Goal: Navigation & Orientation: Find specific page/section

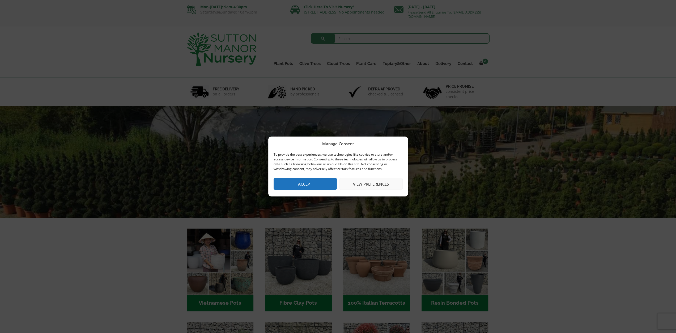
click at [300, 184] on button "Accept" at bounding box center [304, 184] width 63 height 12
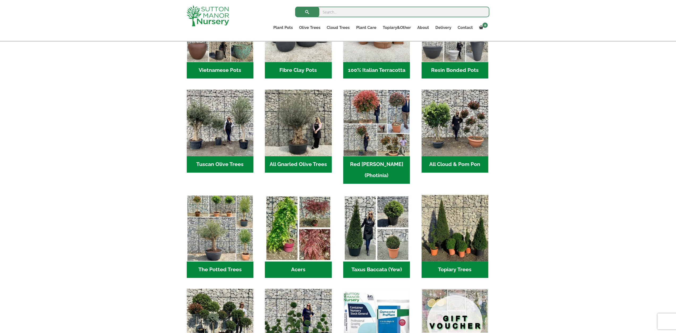
scroll to position [153, 0]
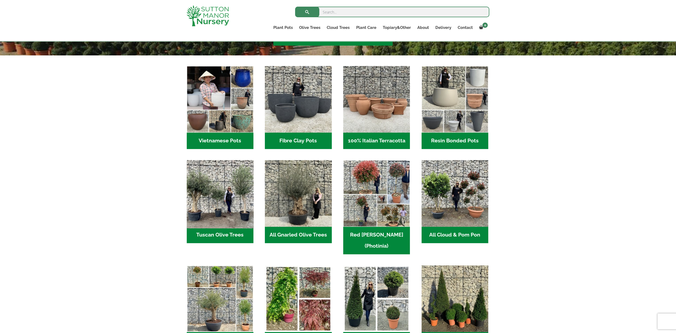
click at [201, 179] on img "Visit product category Tuscan Olive Trees" at bounding box center [220, 193] width 70 height 70
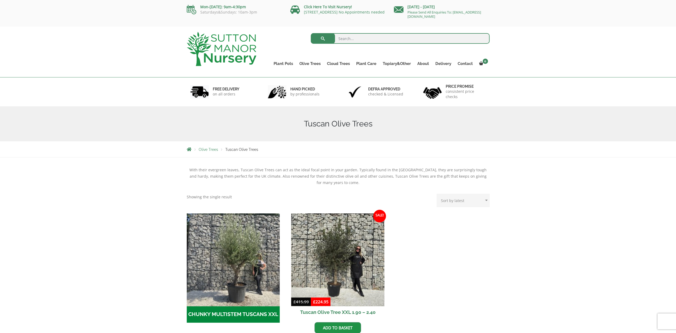
scroll to position [71, 0]
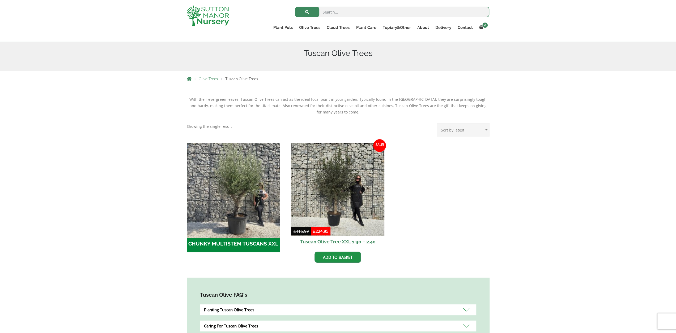
click at [232, 190] on img "Visit product category CHUNKY MULTISTEM TUSCANS XXL" at bounding box center [233, 190] width 98 height 98
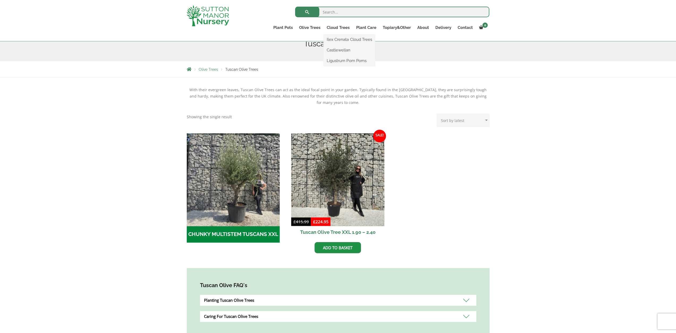
click at [340, 35] on ul "Ilex Crenata Cloud Trees Castlewellan Ligustrum Pom Poms" at bounding box center [349, 51] width 52 height 32
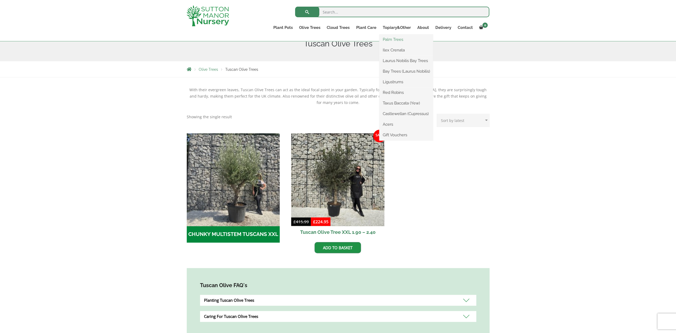
click at [395, 41] on link "Palm Trees" at bounding box center [406, 40] width 54 height 8
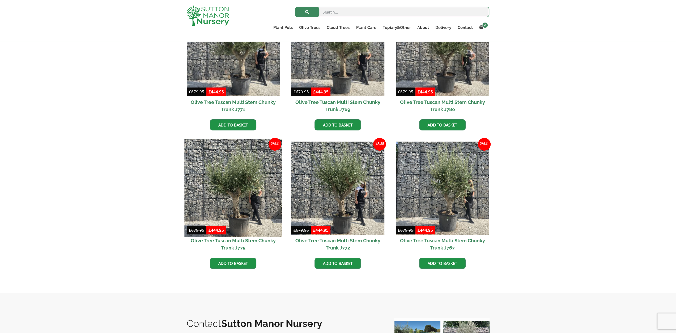
scroll to position [315, 0]
